Goal: Information Seeking & Learning: Understand process/instructions

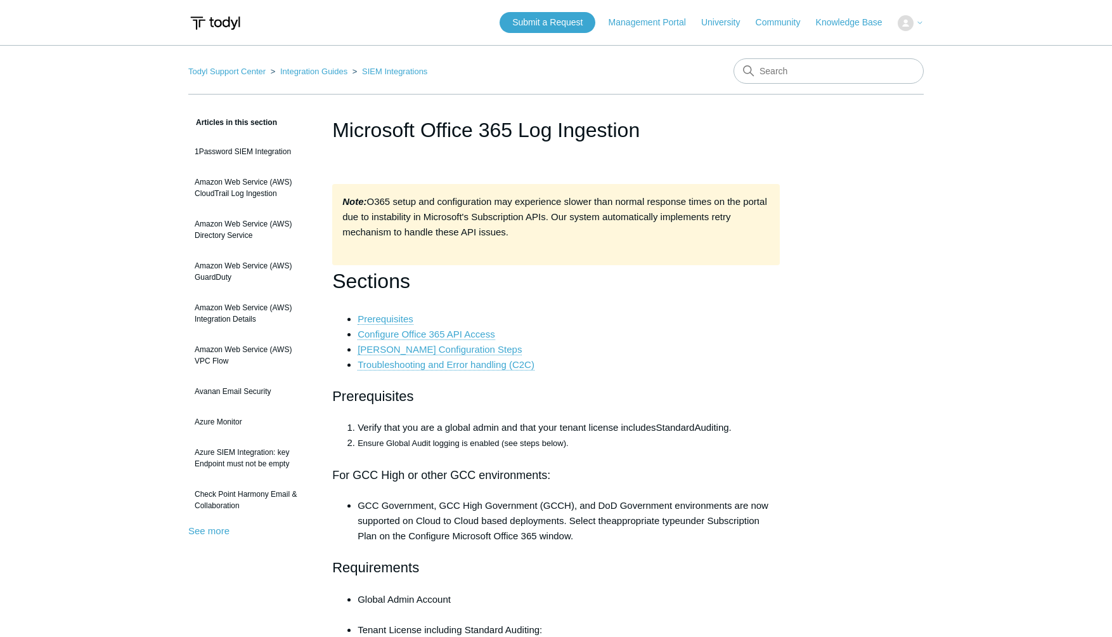
scroll to position [6613, 0]
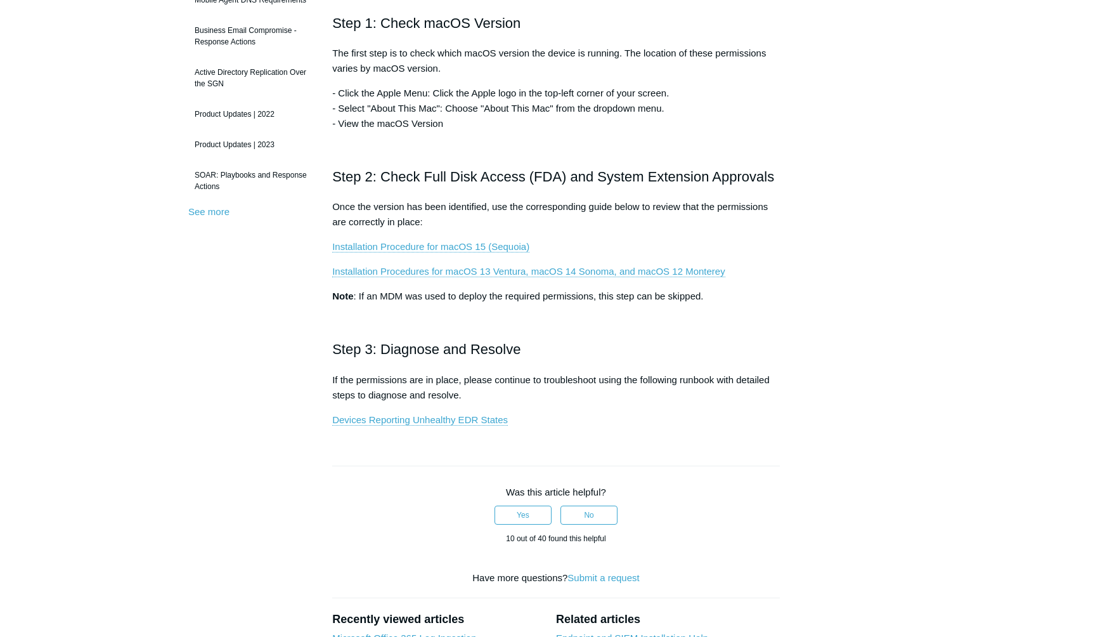
scroll to position [301, 0]
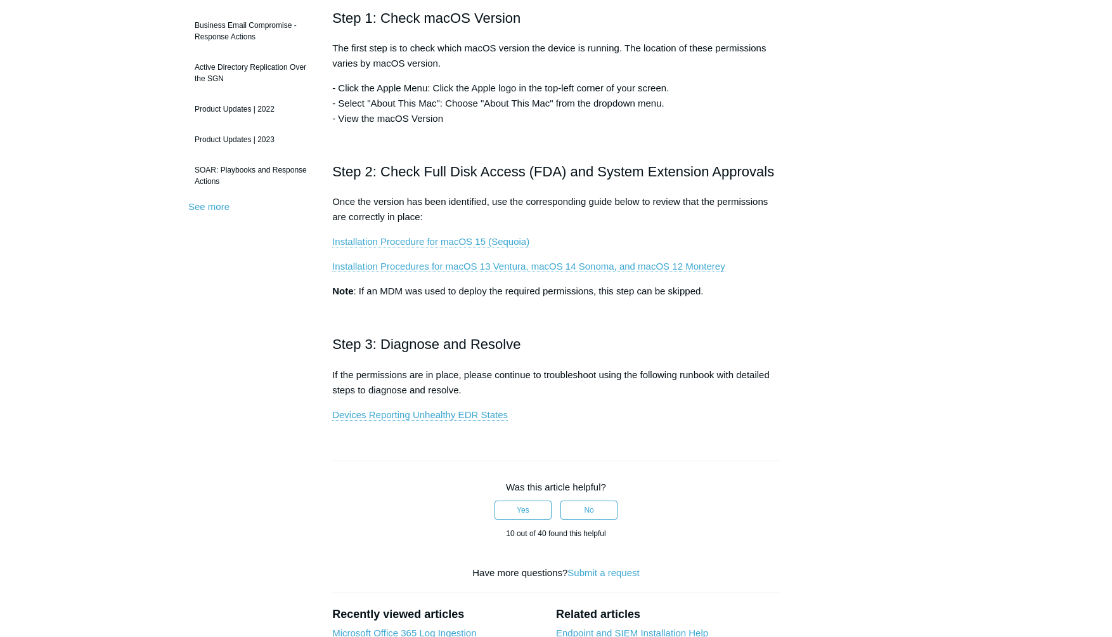
drag, startPoint x: 493, startPoint y: 373, endPoint x: 728, endPoint y: 387, distance: 235.7
click at [728, 387] on p "If the permissions are in place, please continue to troubleshoot using the foll…" at bounding box center [556, 382] width 448 height 30
click at [493, 241] on link "Installation Procedure for macOS 15 (Sequoia)" at bounding box center [430, 241] width 197 height 11
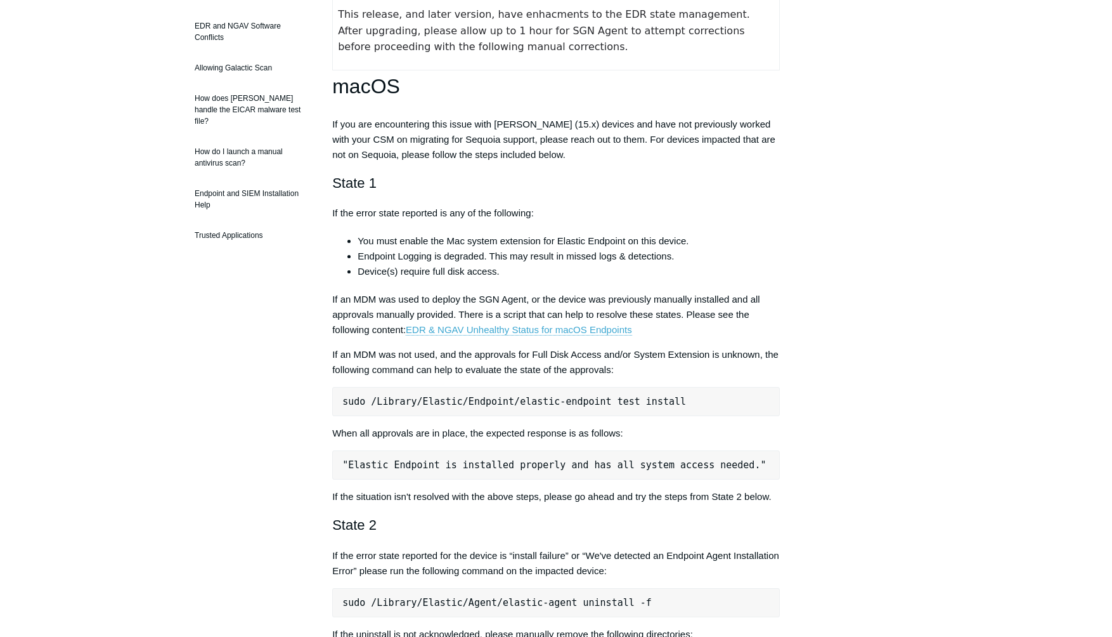
scroll to position [274, 0]
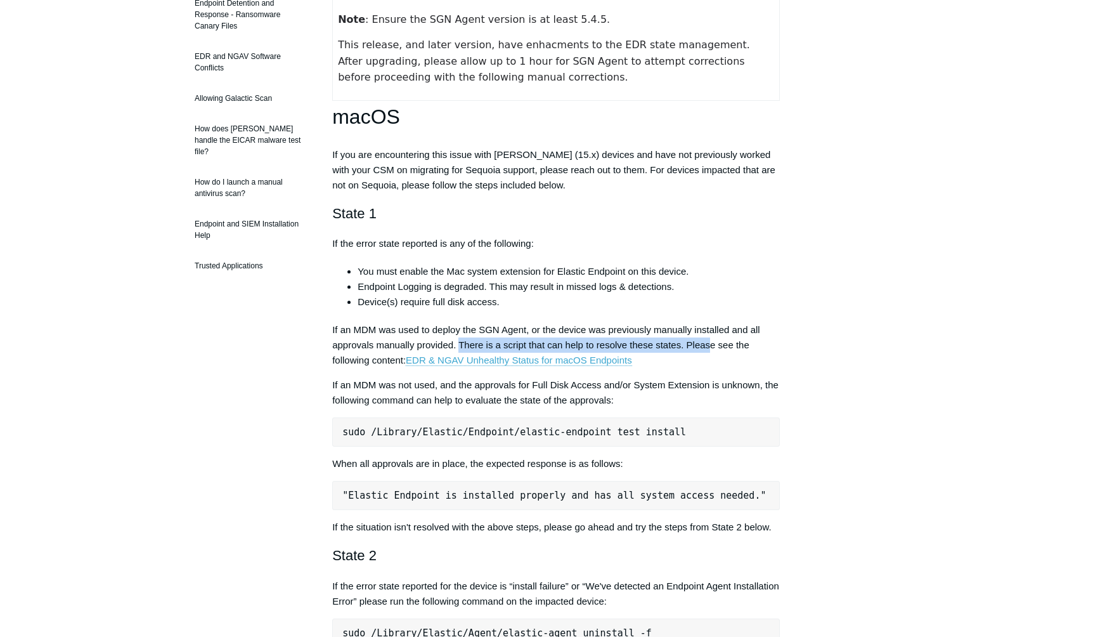
drag, startPoint x: 461, startPoint y: 346, endPoint x: 710, endPoint y: 350, distance: 249.2
click at [710, 350] on p "If an MDM was used to deploy the SGN Agent, or the device was previously manual…" at bounding box center [556, 345] width 448 height 46
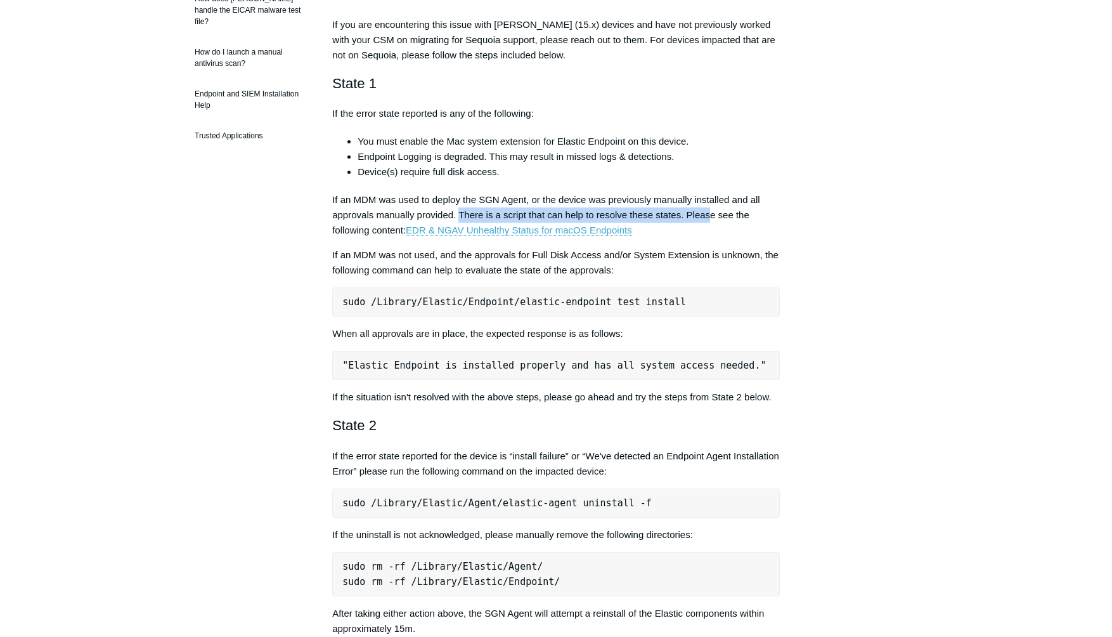
scroll to position [419, 0]
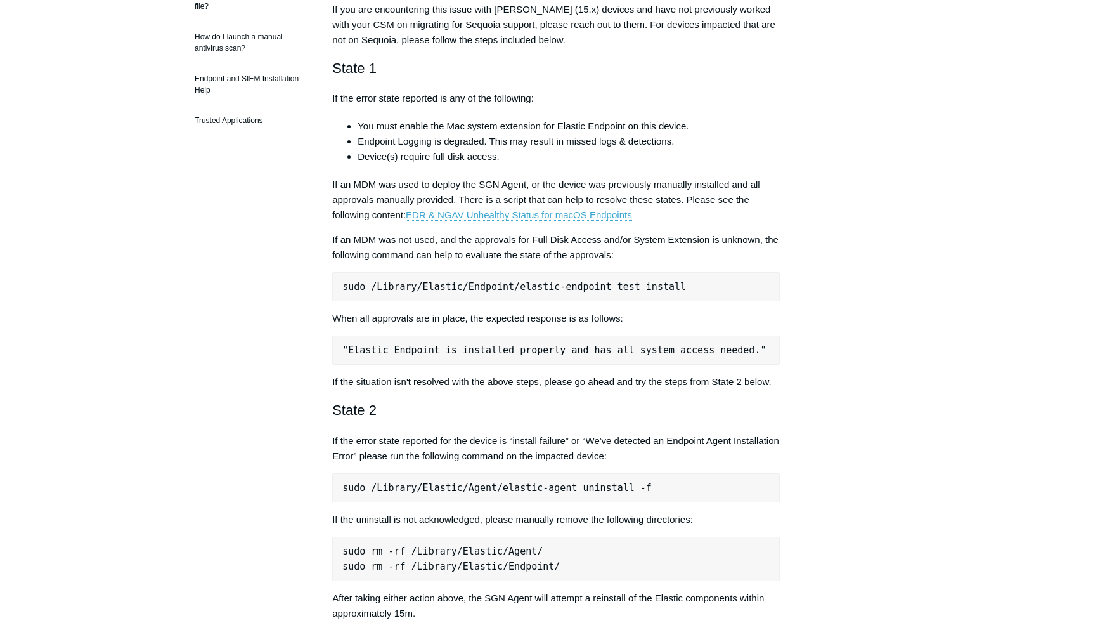
click at [426, 285] on pre "sudo /Library/Elastic/Endpoint/elastic-endpoint test install" at bounding box center [556, 286] width 448 height 29
copy div "sudo /Library/Elastic/Endpoint/elastic-endpoint test install"
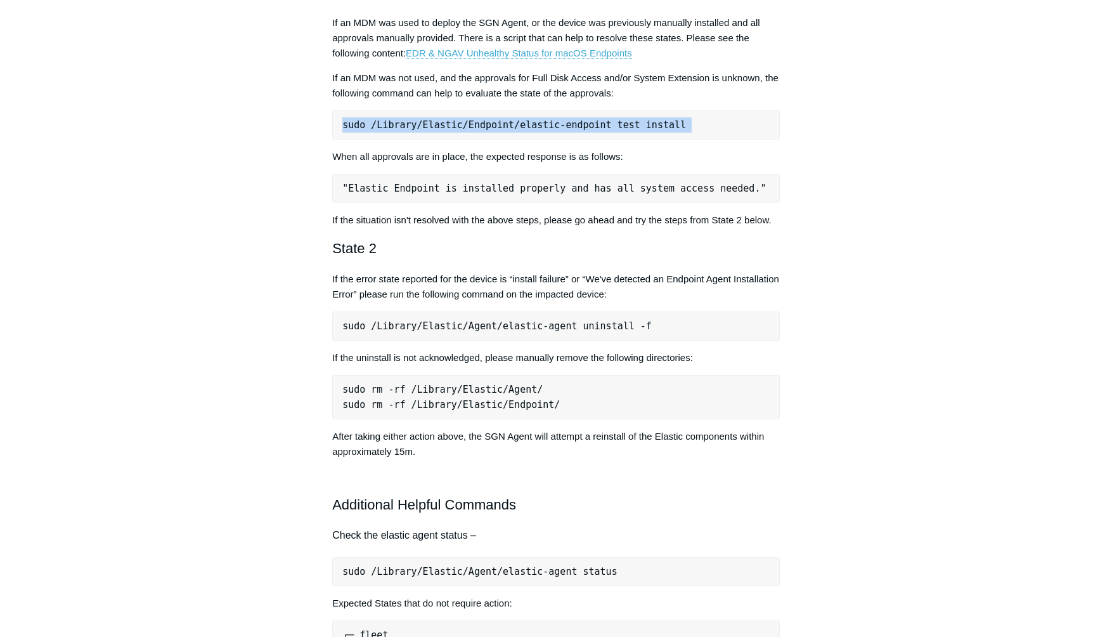
scroll to position [586, 0]
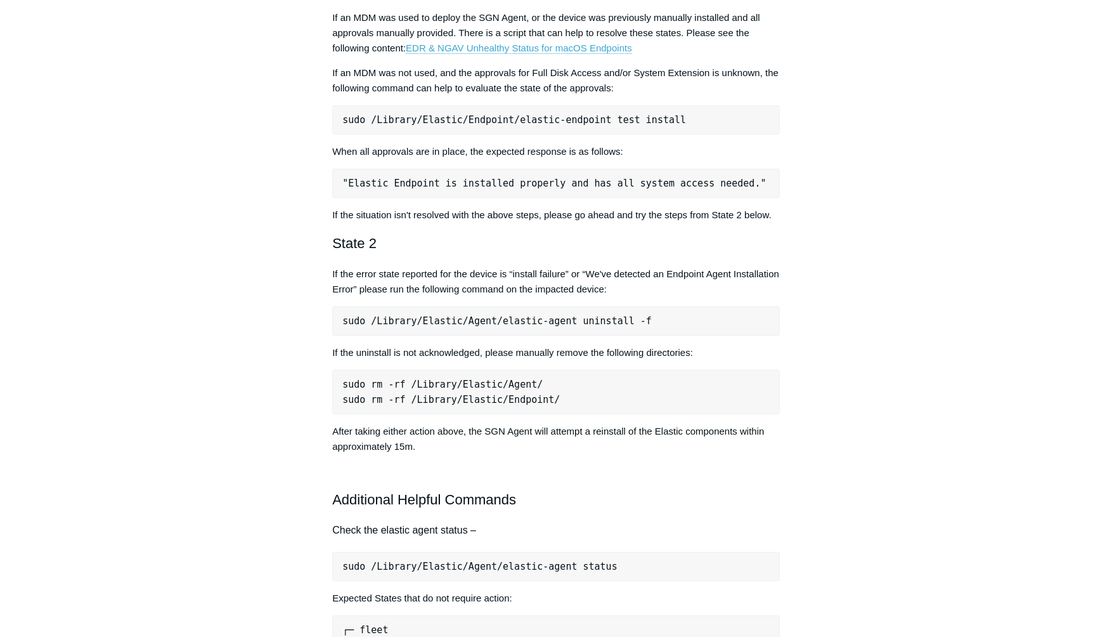
click at [456, 335] on pre "sudo /Library/Elastic/Agent/elastic-agent uninstall -f" at bounding box center [556, 320] width 448 height 29
copy div "sudo /Library/Elastic/Agent/elastic-agent uninstall -f"
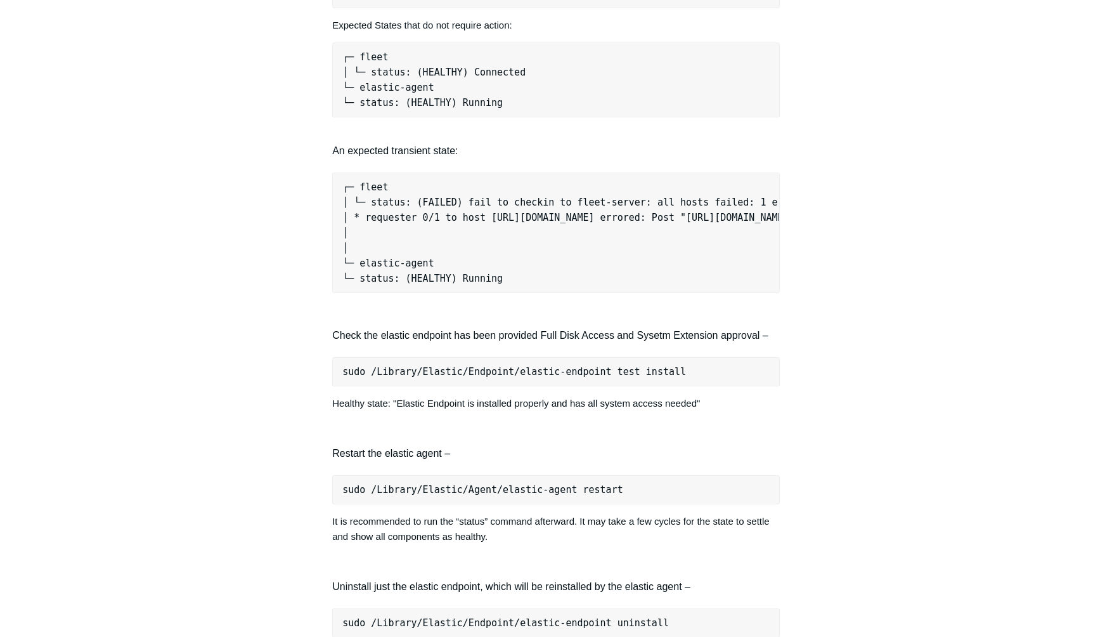
scroll to position [1210, 0]
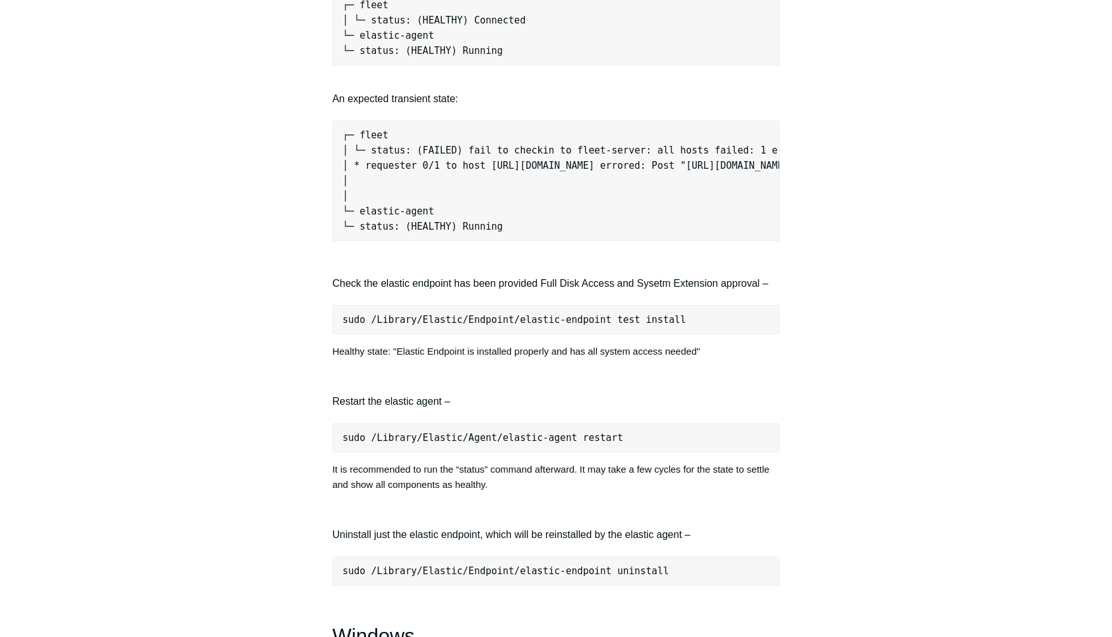
click at [446, 452] on pre "sudo /Library/Elastic/Agent/elastic-agent restart" at bounding box center [556, 437] width 448 height 29
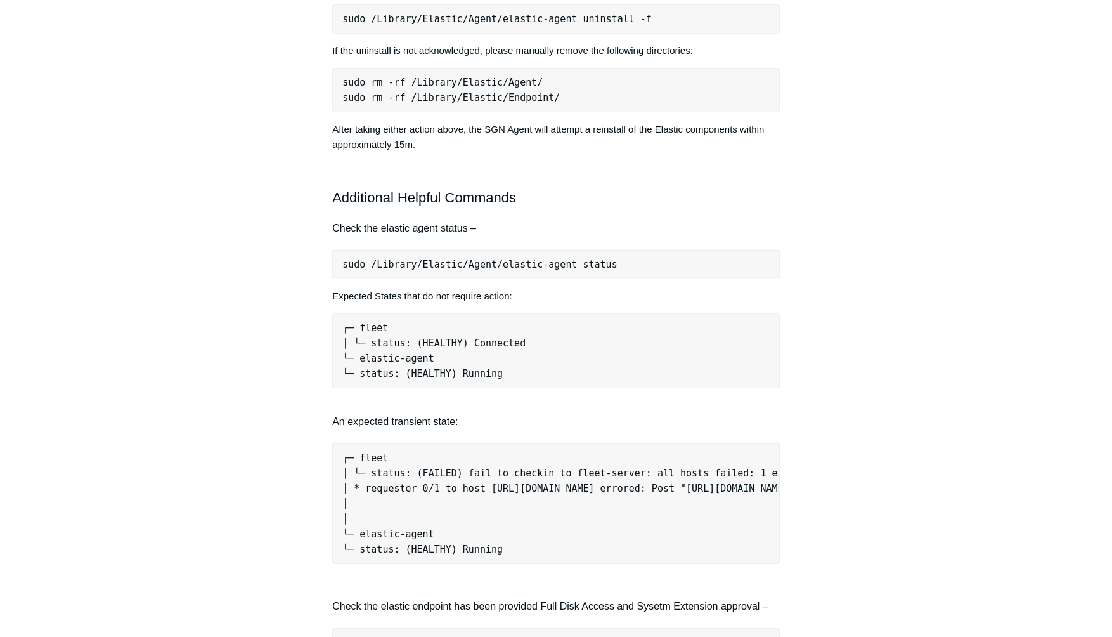
scroll to position [890, 0]
click at [431, 273] on pre "sudo /Library/Elastic/Agent/elastic-agent status" at bounding box center [556, 262] width 448 height 29
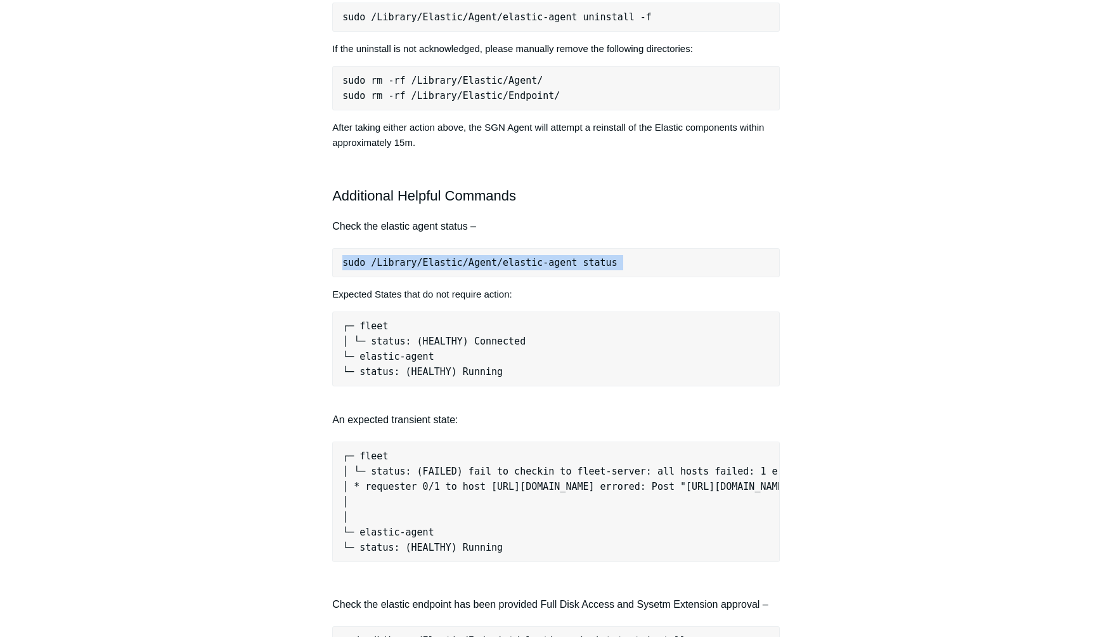
click at [431, 273] on pre "sudo /Library/Elastic/Agent/elastic-agent status" at bounding box center [556, 262] width 448 height 29
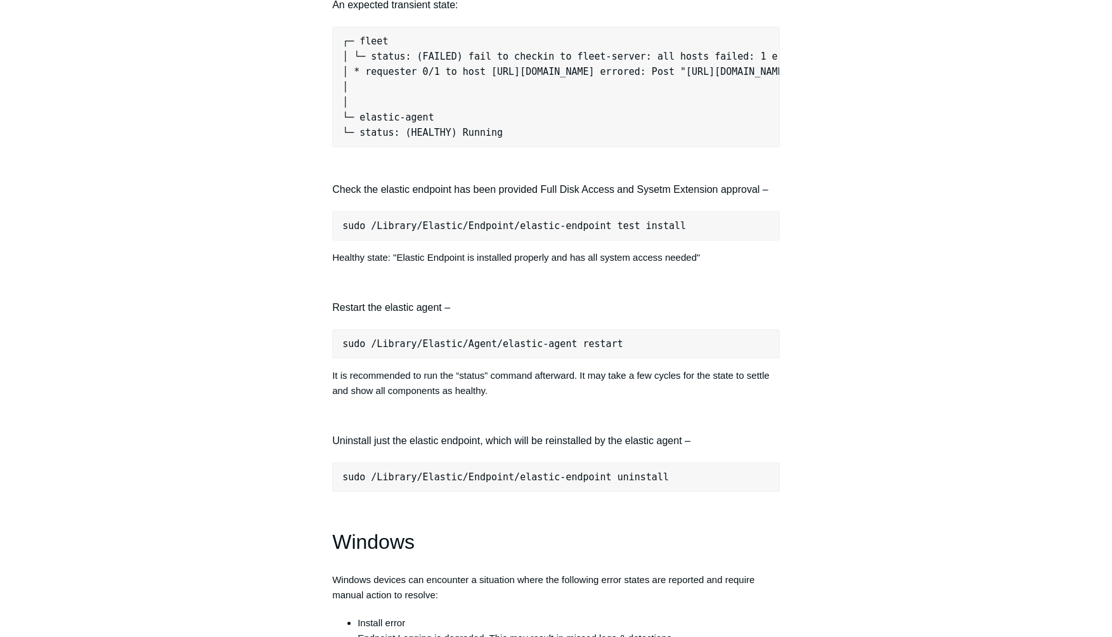
scroll to position [1371, 0]
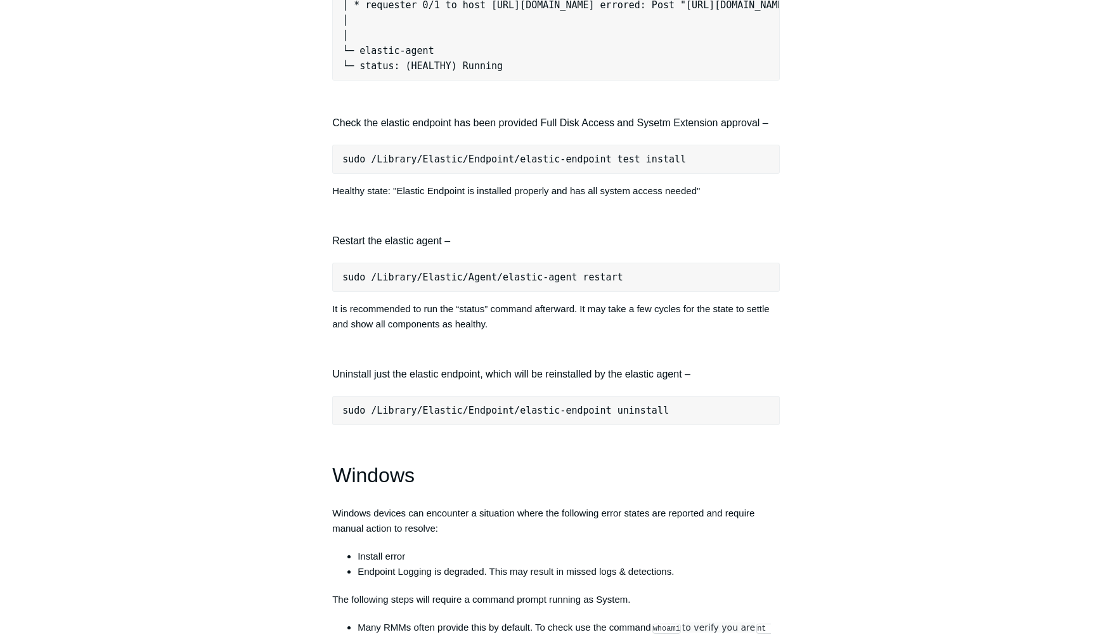
click at [489, 424] on pre "sudo /Library/Elastic/Endpoint/elastic-endpoint uninstall" at bounding box center [556, 410] width 448 height 29
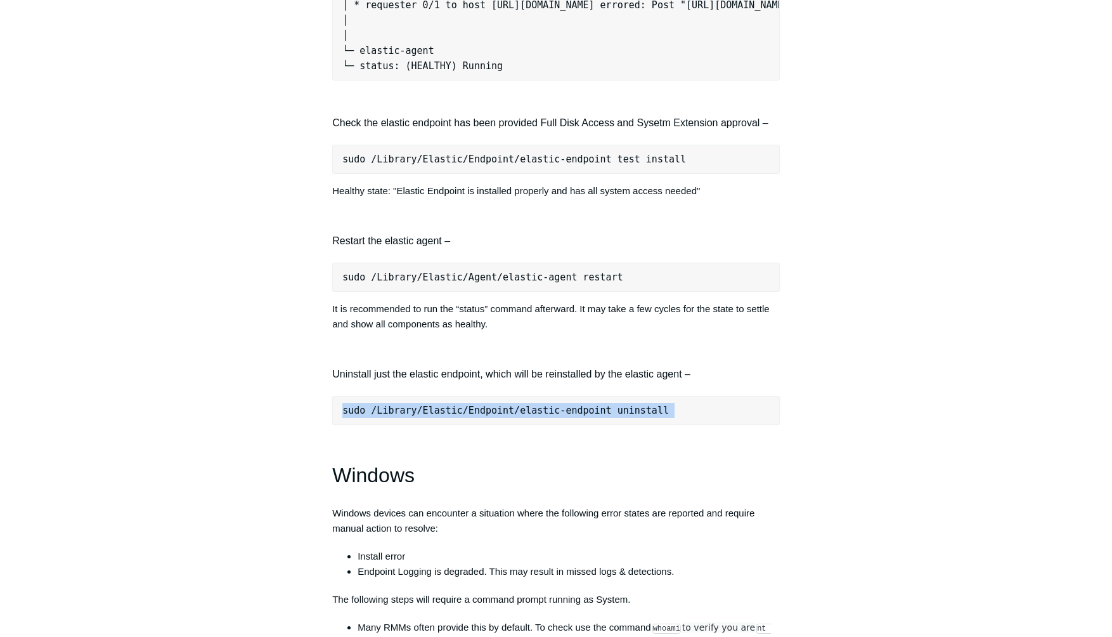
click at [489, 424] on pre "sudo /Library/Elastic/Endpoint/elastic-endpoint uninstall" at bounding box center [556, 410] width 448 height 29
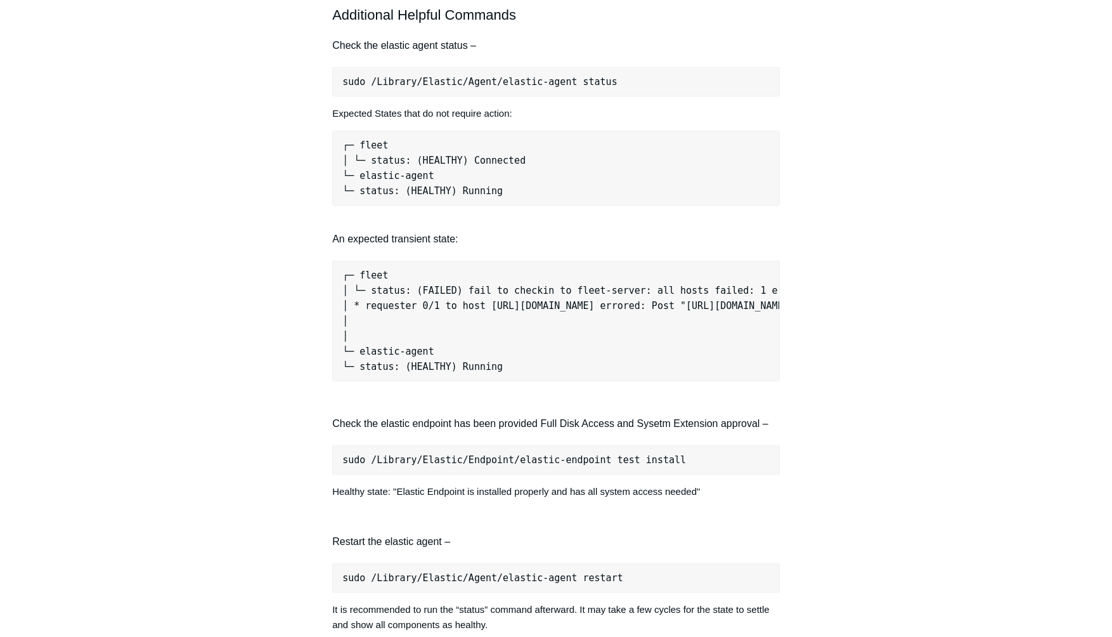
scroll to position [1075, 0]
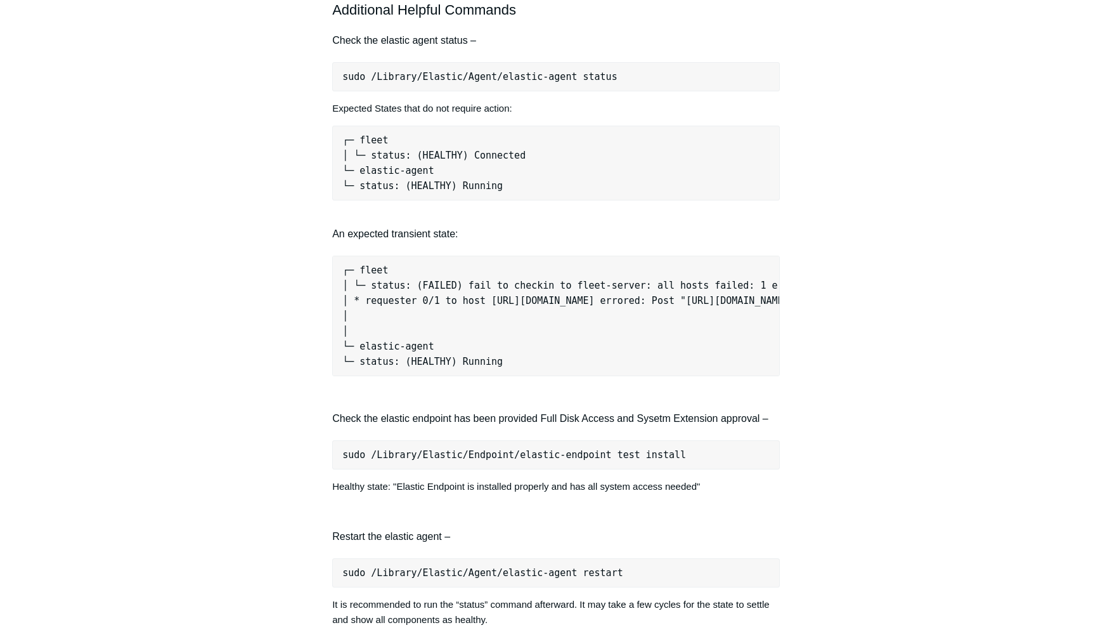
click at [510, 469] on pre "sudo /Library/Elastic/Endpoint/elastic-endpoint test install" at bounding box center [556, 454] width 448 height 29
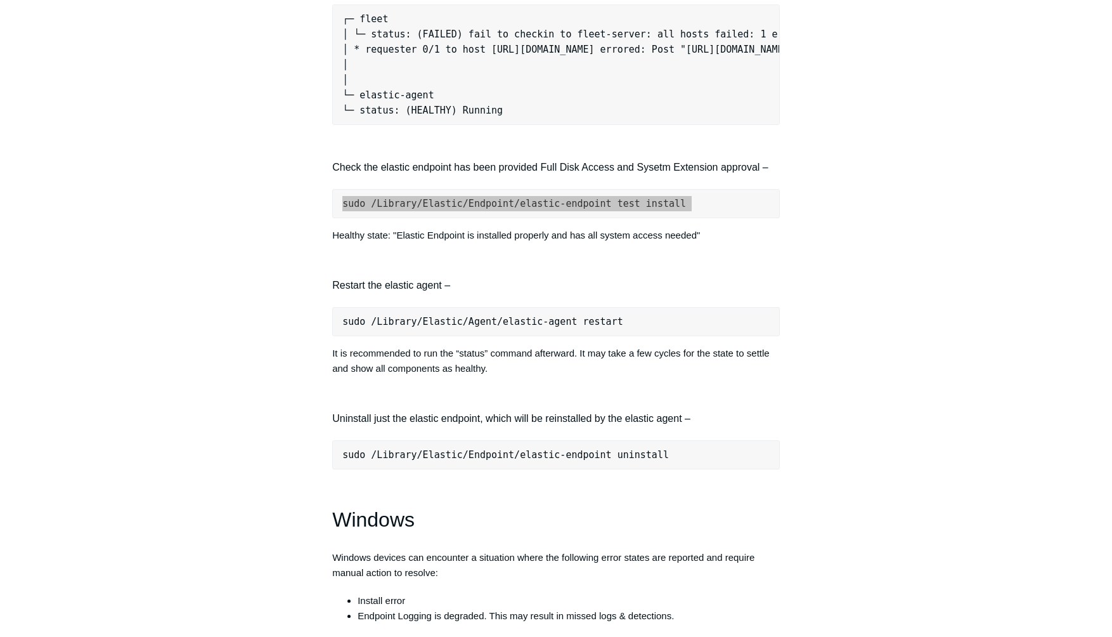
scroll to position [1335, 0]
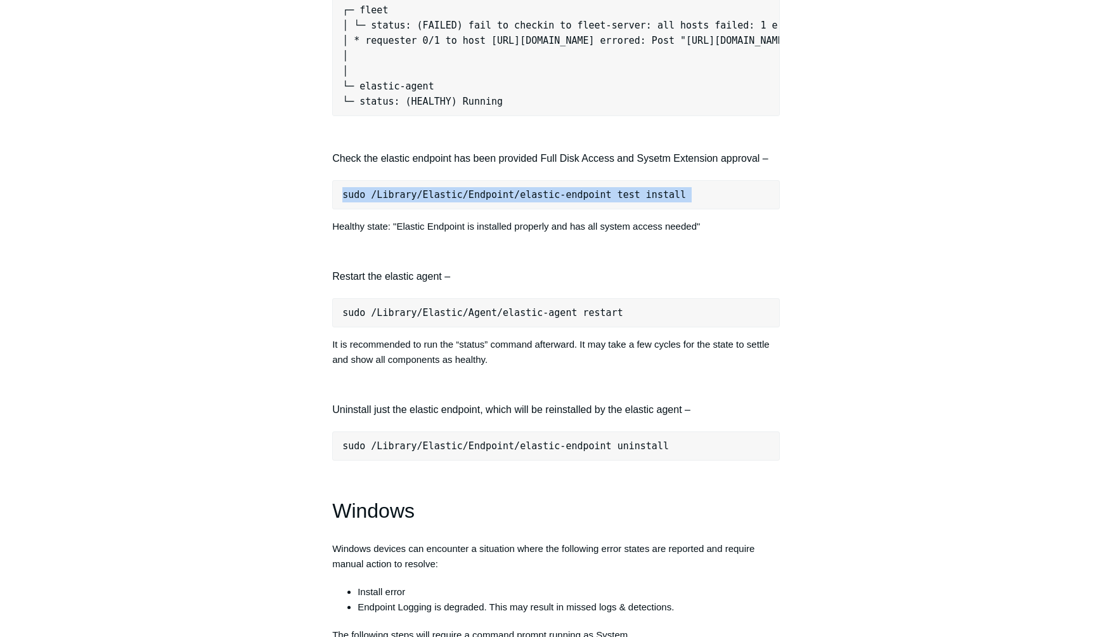
click at [465, 460] on pre "sudo /Library/Elastic/Endpoint/elastic-endpoint uninstall" at bounding box center [556, 445] width 448 height 29
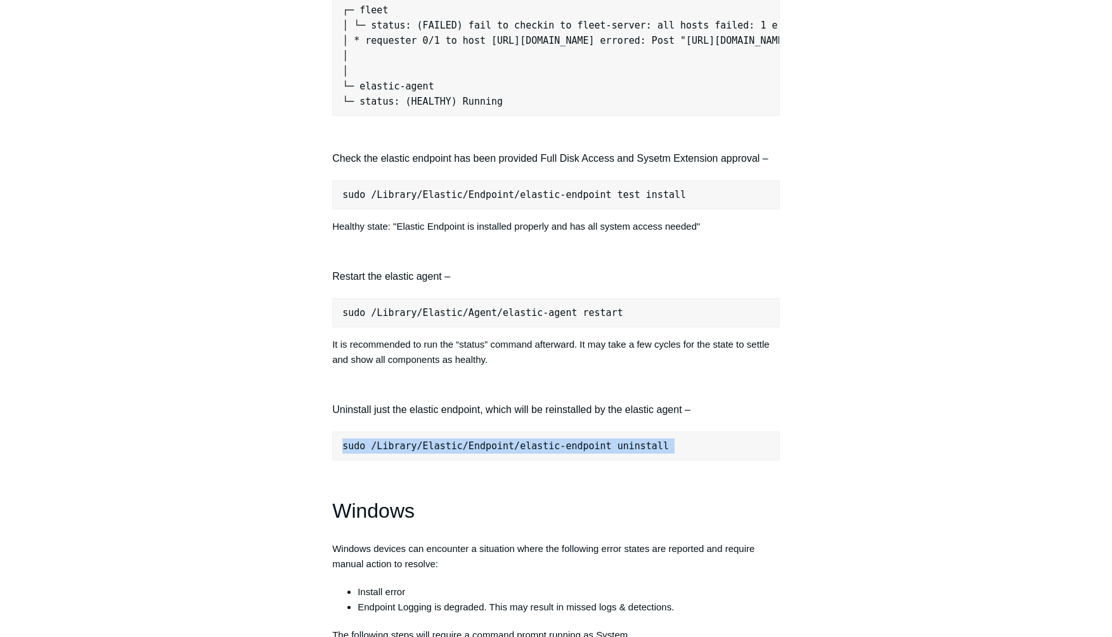
click at [465, 460] on pre "sudo /Library/Elastic/Endpoint/elastic-endpoint uninstall" at bounding box center [556, 445] width 448 height 29
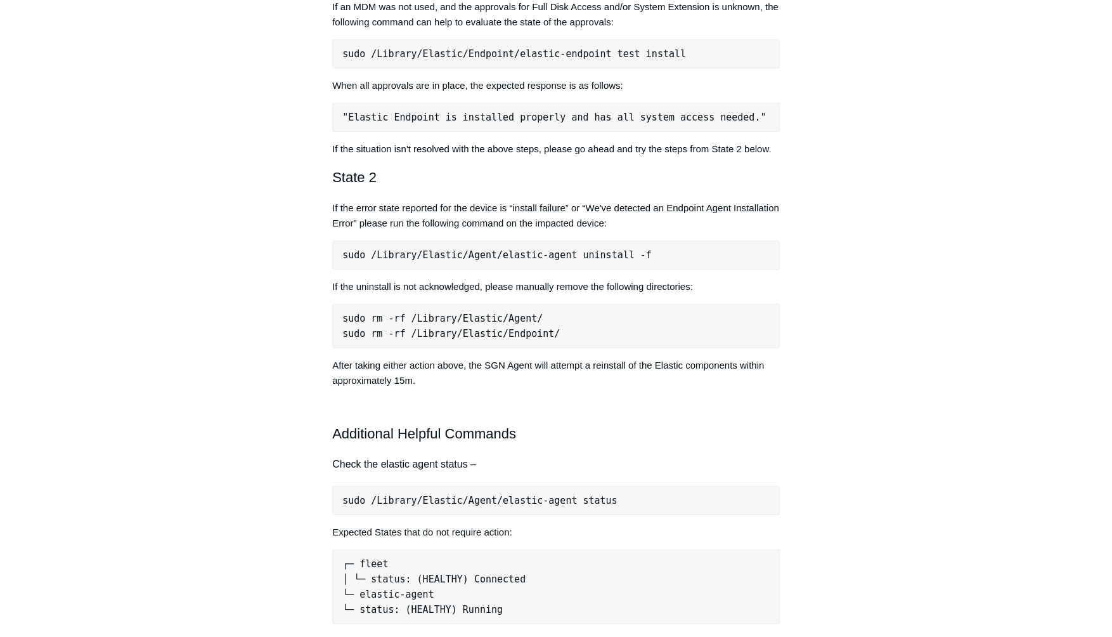
scroll to position [592, 0]
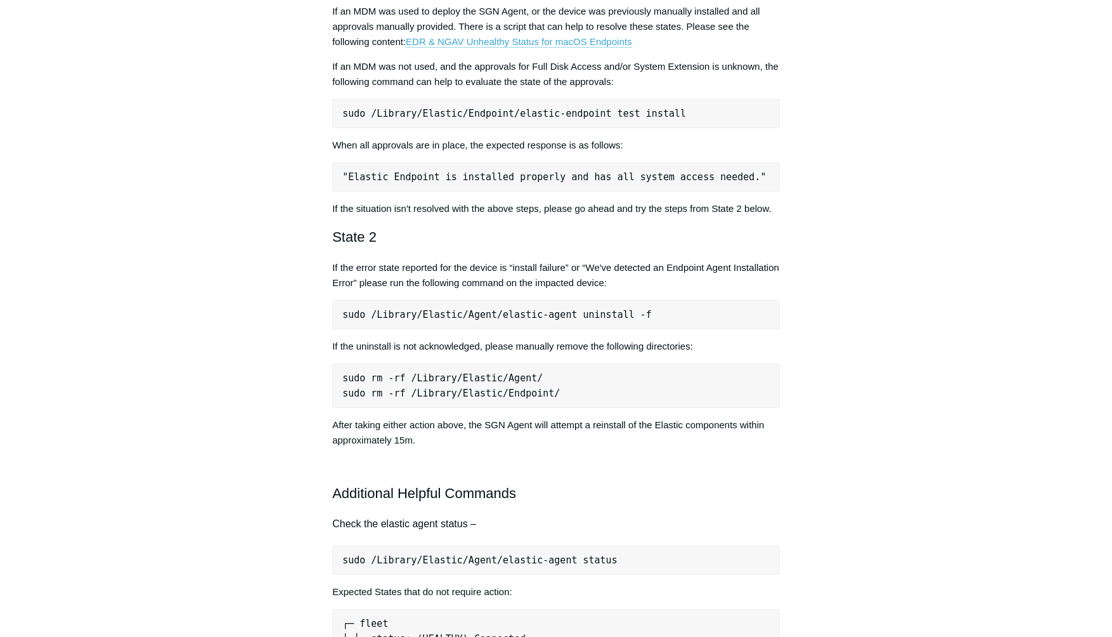
click at [458, 328] on pre "sudo /Library/Elastic/Agent/elastic-agent uninstall -f" at bounding box center [556, 314] width 448 height 29
copy div "sudo /Library/Elastic/Agent/elastic-agent uninstall -f"
drag, startPoint x: 542, startPoint y: 391, endPoint x: 342, endPoint y: 400, distance: 199.9
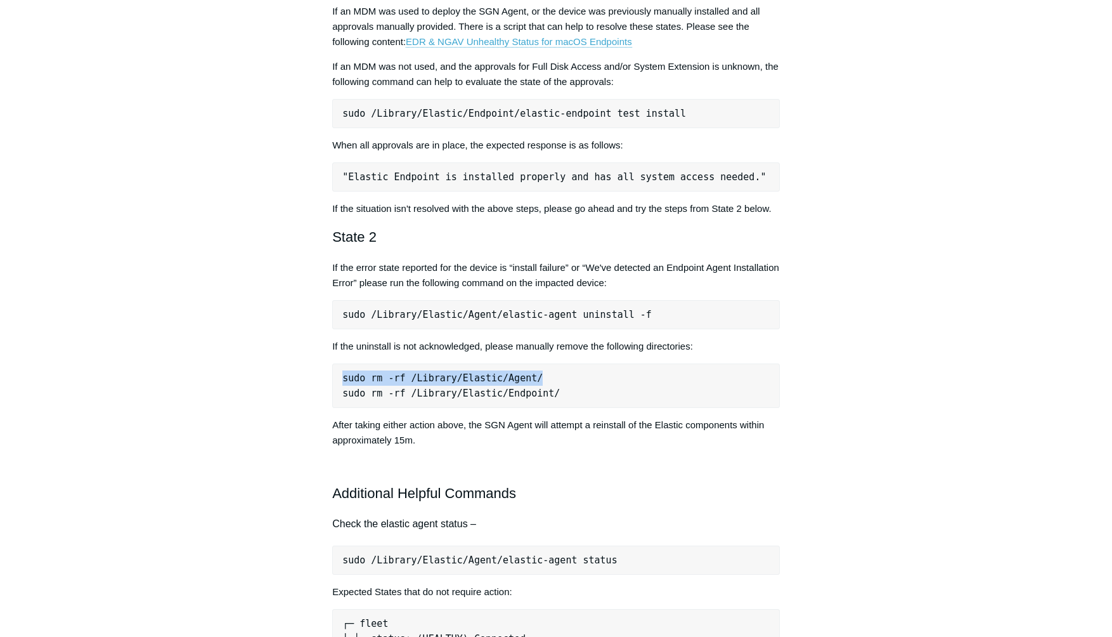
click at [342, 400] on pre "sudo rm -rf /Library/Elastic/Agent/ sudo rm -rf /Library/Elastic/Endpoint/" at bounding box center [556, 385] width 448 height 44
copy pre "sudo rm -rf /Library/Elastic/Agent/"
click at [396, 408] on pre "sudo rm -rf /Library/Elastic/Agent/ sudo rm -rf /Library/Elastic/Endpoint/" at bounding box center [556, 385] width 448 height 44
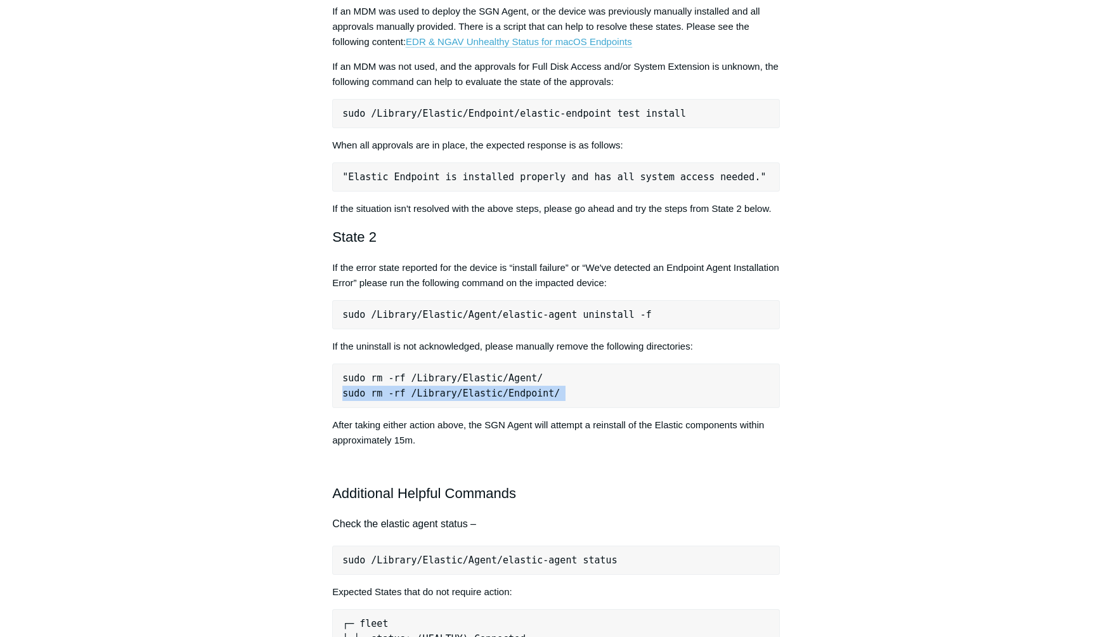
copy div "sudo rm -rf /Library/Elastic/Endpoint/"
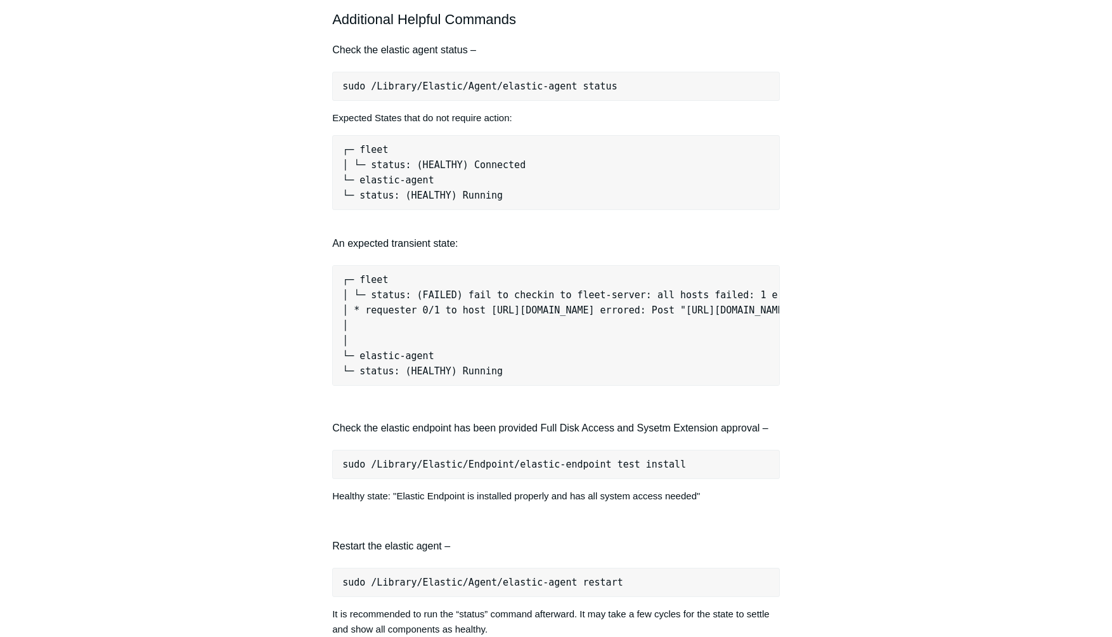
scroll to position [1096, 0]
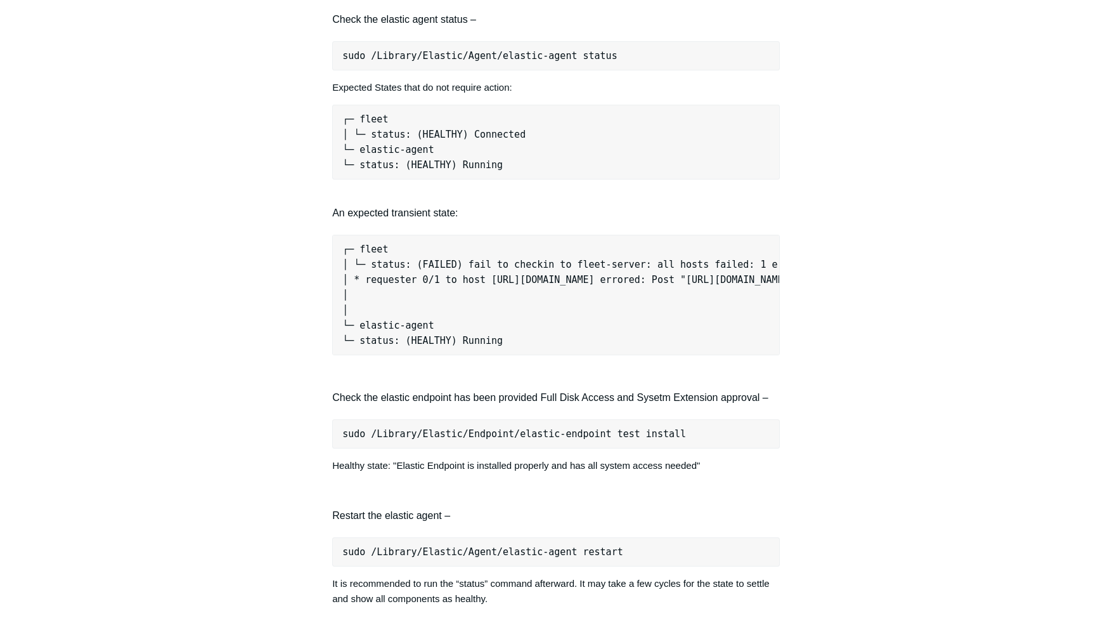
click at [445, 448] on pre "sudo /Library/Elastic/Endpoint/elastic-endpoint test install" at bounding box center [556, 433] width 448 height 29
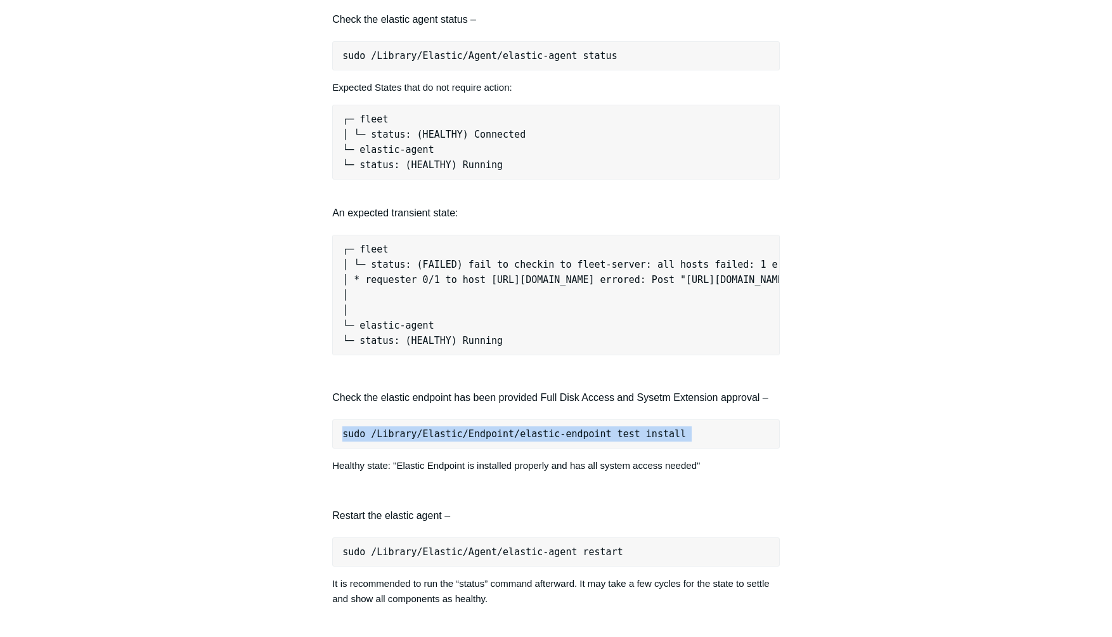
click at [445, 448] on pre "sudo /Library/Elastic/Endpoint/elastic-endpoint test install" at bounding box center [556, 433] width 448 height 29
copy div "sudo /Library/Elastic/Endpoint/elastic-endpoint test install"
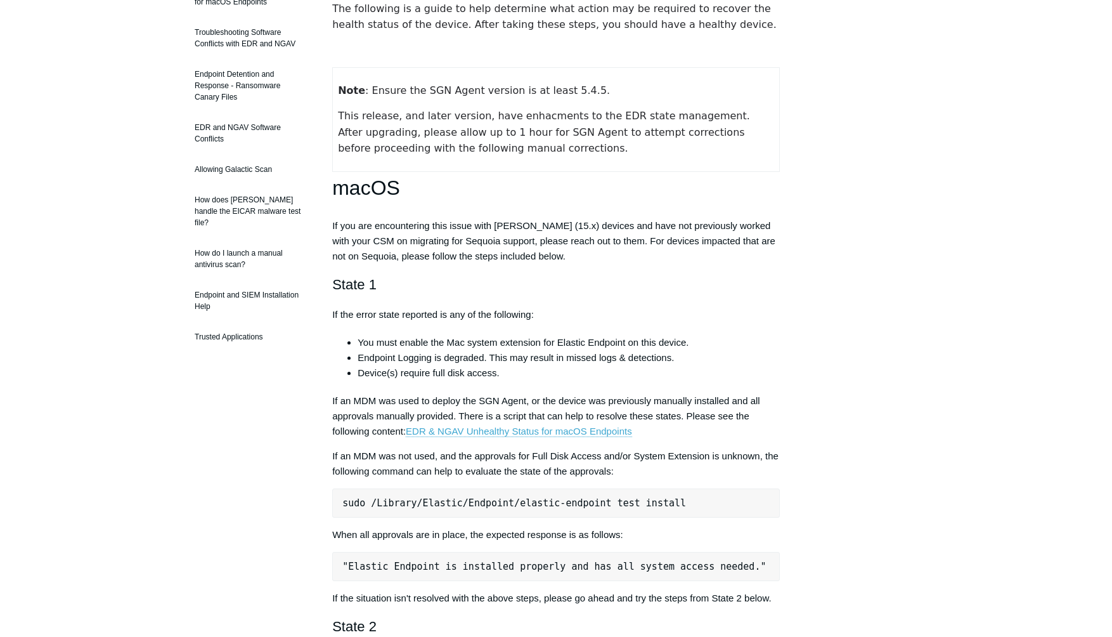
scroll to position [0, 0]
